Goal: Information Seeking & Learning: Learn about a topic

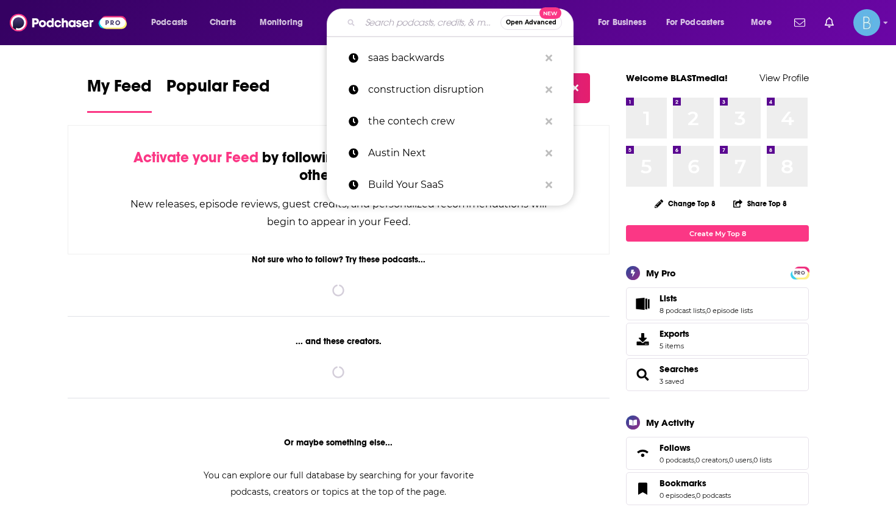
click at [387, 21] on input "Search podcasts, credits, & more..." at bounding box center [430, 23] width 140 height 20
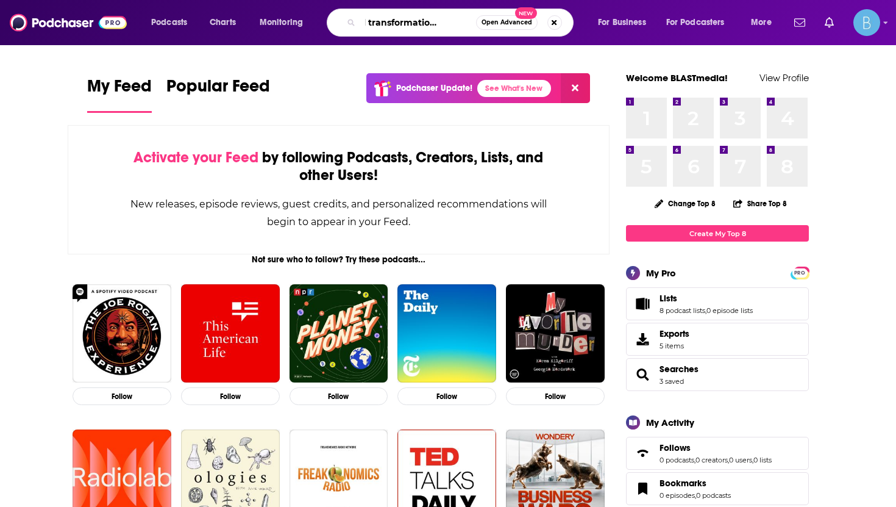
scroll to position [0, 32]
type input "digital transformation podcast"
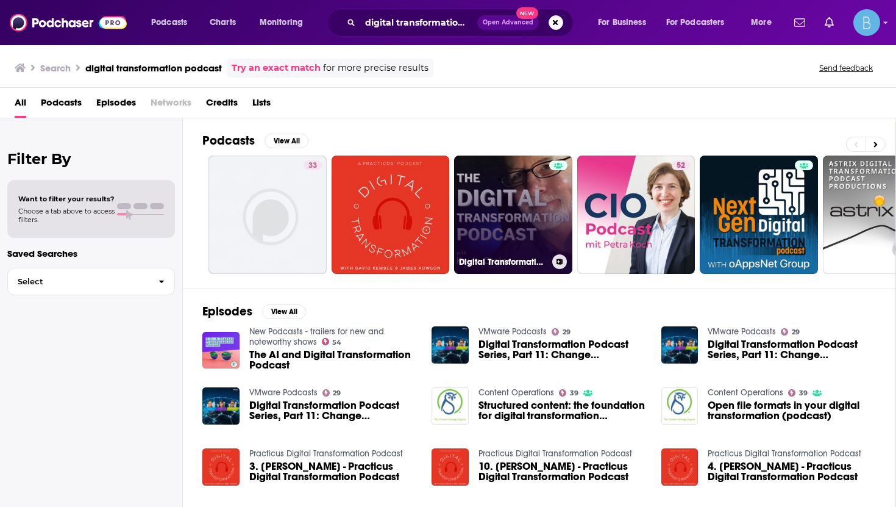
click at [491, 233] on link "Digital Transformation Podcast" at bounding box center [513, 214] width 118 height 118
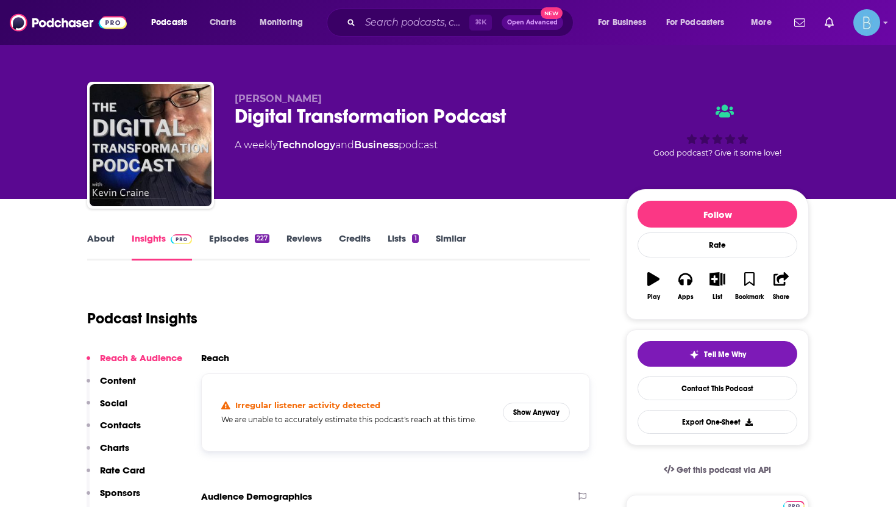
click at [110, 238] on link "About" at bounding box center [100, 246] width 27 height 28
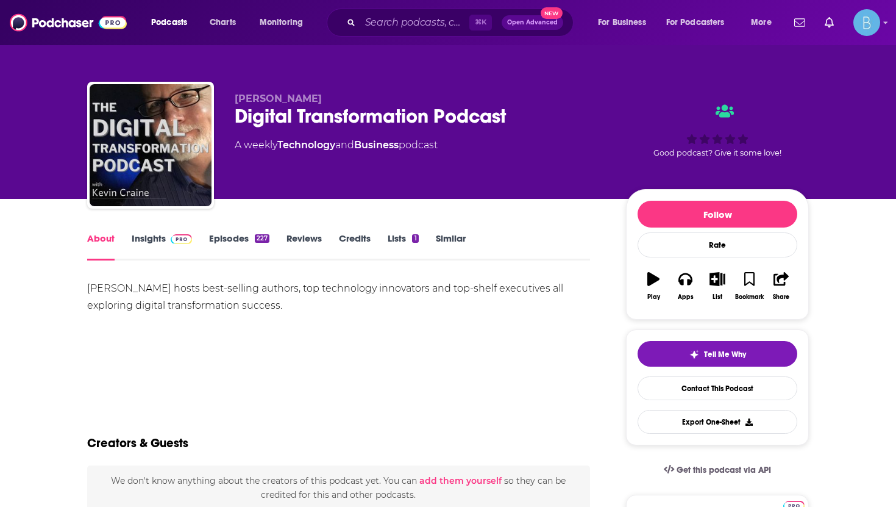
click at [265, 307] on div "[PERSON_NAME] hosts best-selling authors, top technology innovators and top-she…" at bounding box center [338, 297] width 503 height 34
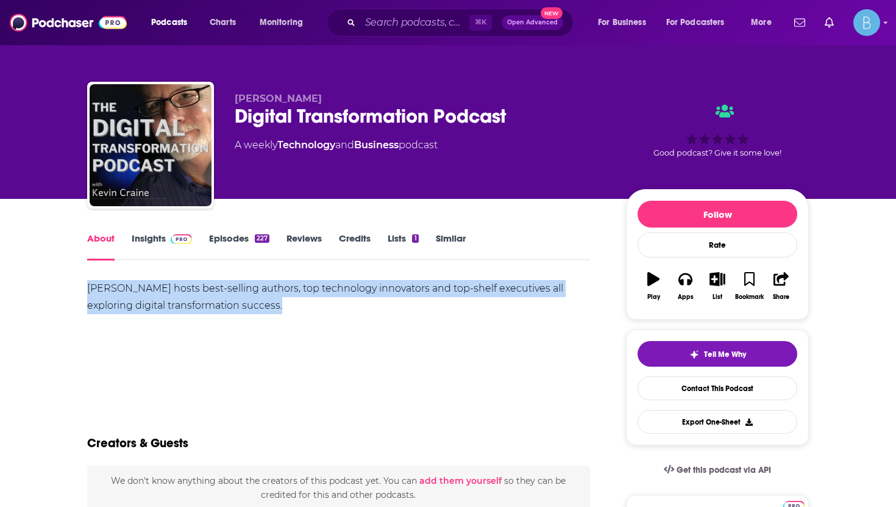
click at [265, 307] on div "[PERSON_NAME] hosts best-selling authors, top technology innovators and top-she…" at bounding box center [338, 297] width 503 height 34
copy div "[PERSON_NAME] hosts best-selling authors, top technology innovators and top-she…"
